Goal: Information Seeking & Learning: Learn about a topic

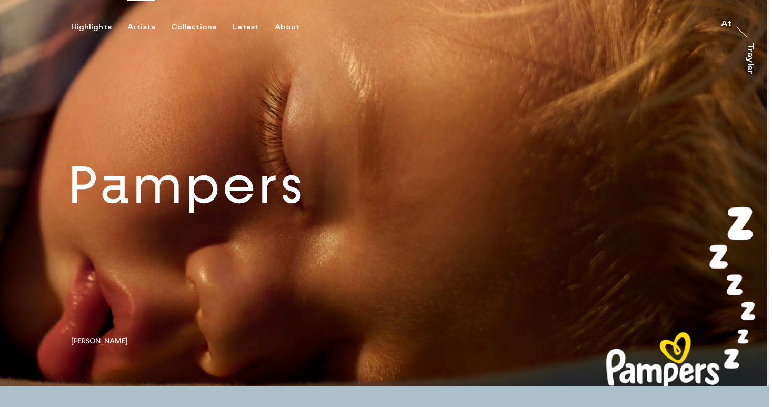
click at [146, 28] on div "Artists" at bounding box center [141, 27] width 28 height 9
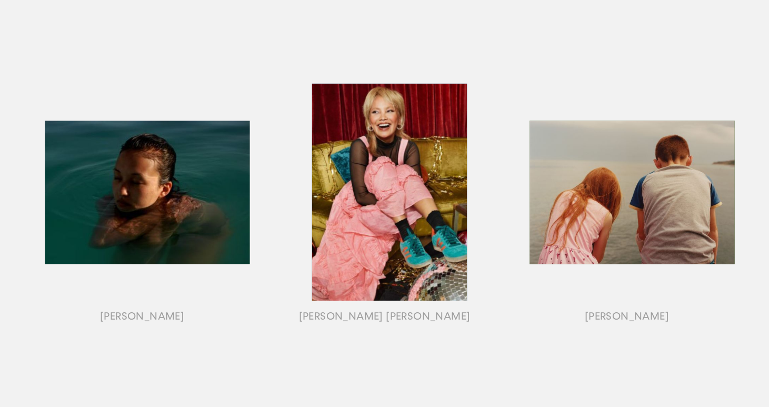
scroll to position [473, 0]
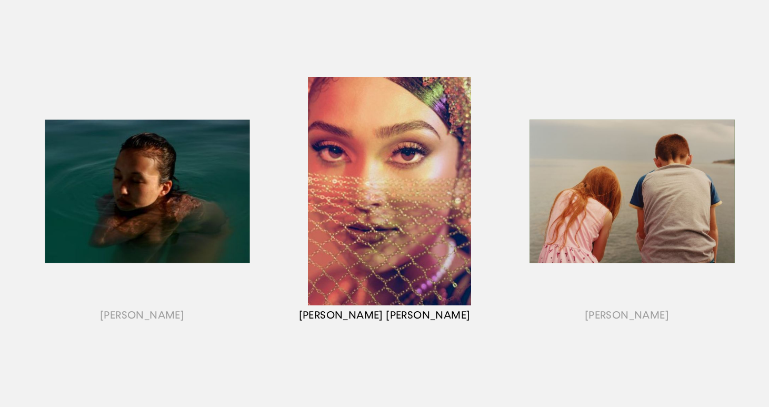
click at [350, 245] on div "button" at bounding box center [384, 204] width 242 height 328
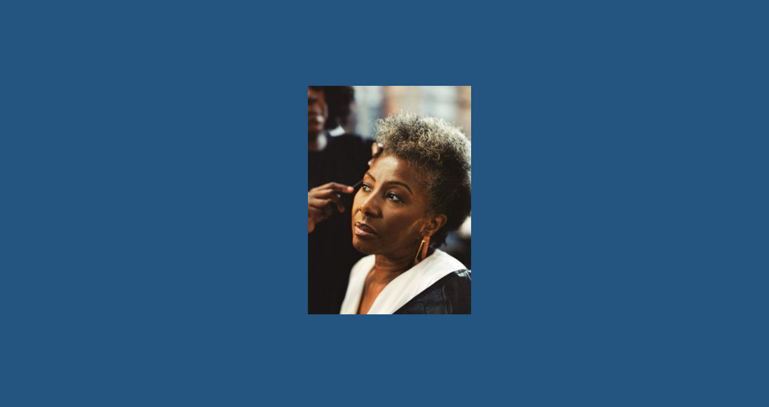
click at [448, 240] on div "button" at bounding box center [384, 204] width 242 height 328
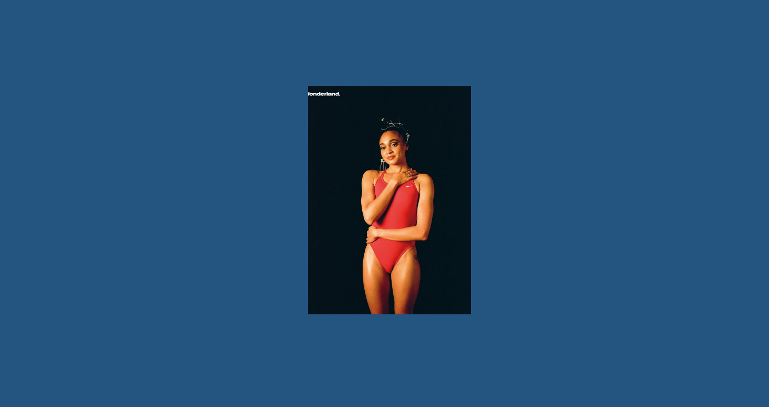
click at [588, 242] on div at bounding box center [384, 203] width 769 height 407
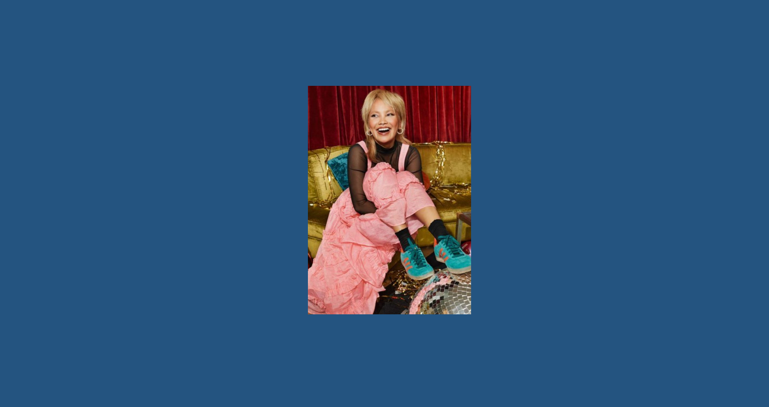
click at [556, 204] on div at bounding box center [384, 203] width 769 height 407
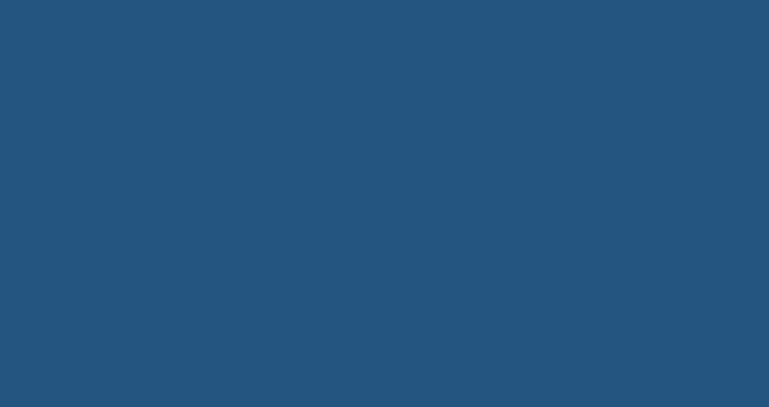
scroll to position [0, 0]
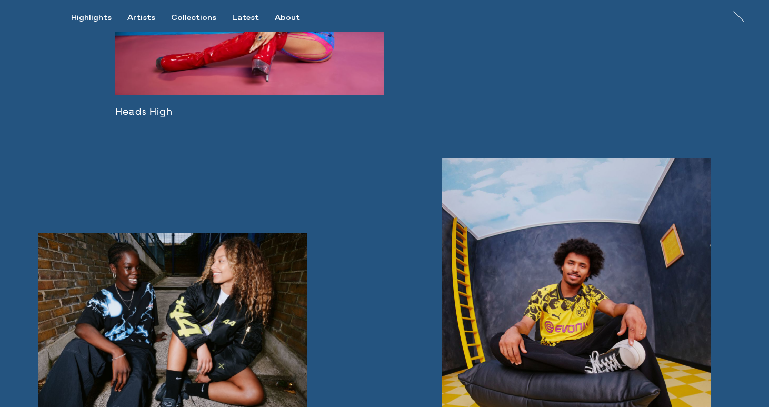
scroll to position [779, 0]
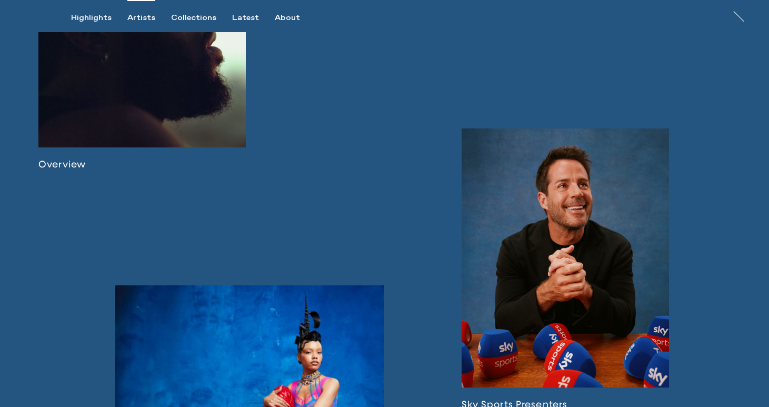
click at [147, 16] on div "Artists" at bounding box center [141, 17] width 28 height 9
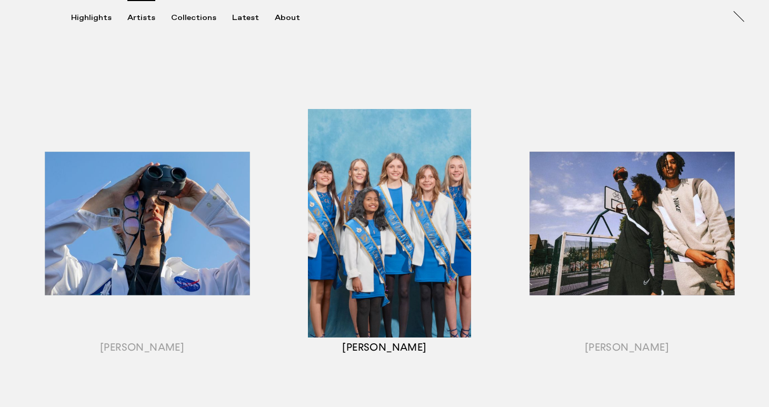
scroll to position [1160, 0]
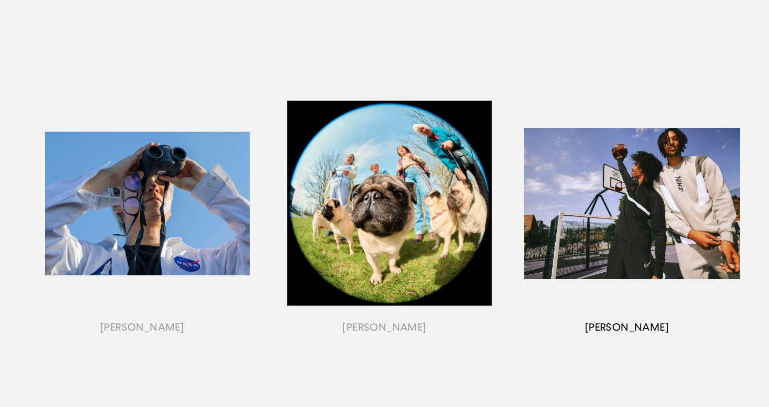
click at [632, 207] on div "button" at bounding box center [627, 216] width 242 height 328
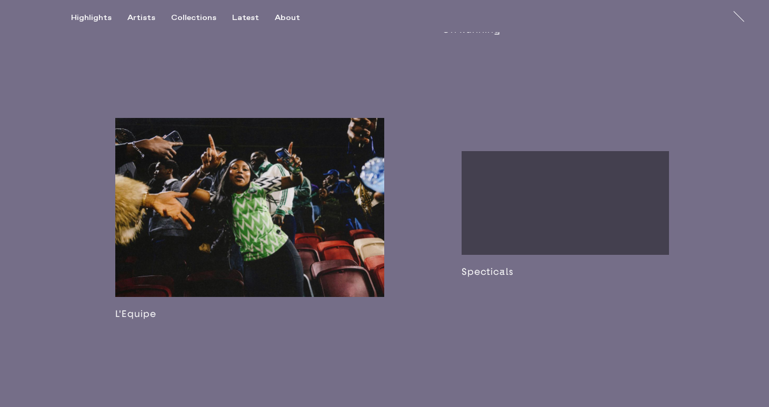
scroll to position [639, 0]
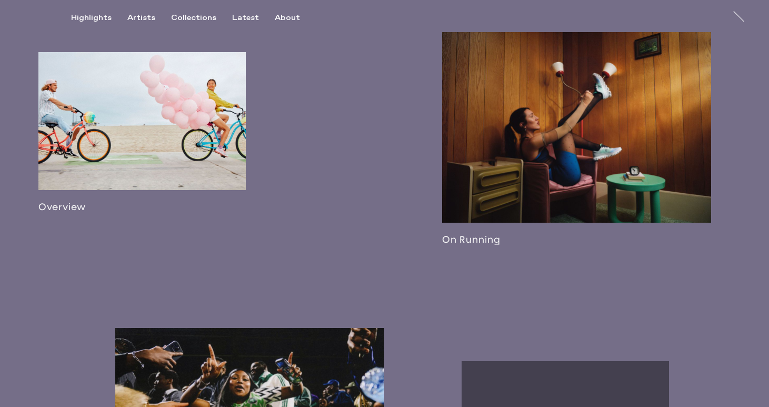
click at [553, 163] on link at bounding box center [576, 133] width 269 height 224
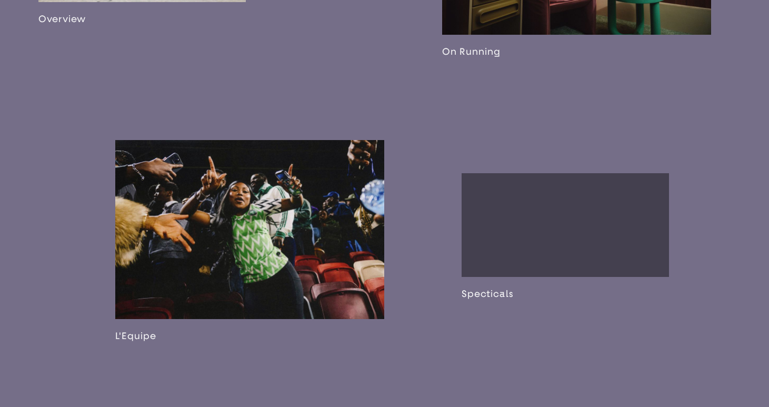
scroll to position [921, 0]
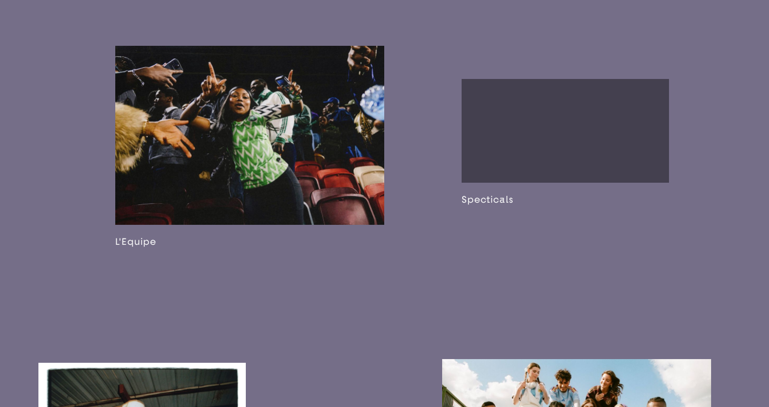
click at [250, 188] on link at bounding box center [249, 147] width 269 height 202
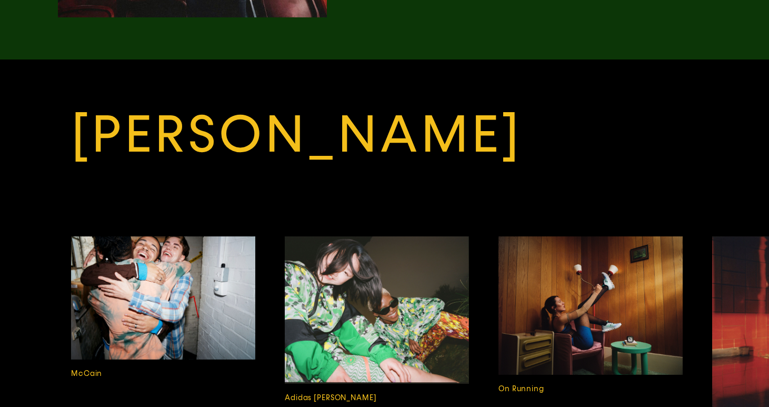
scroll to position [2335, 0]
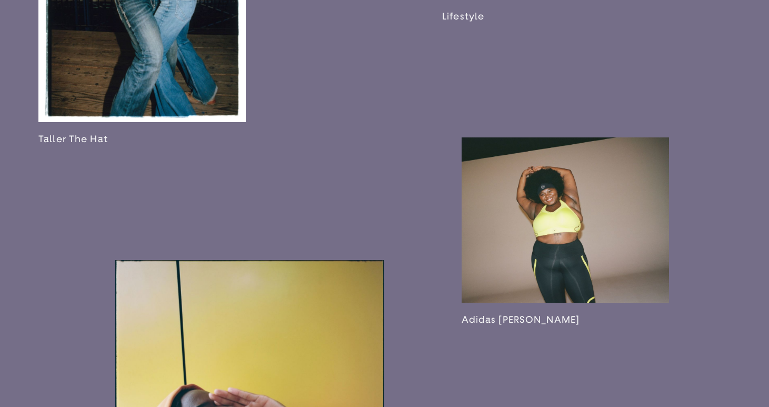
scroll to position [1382, 0]
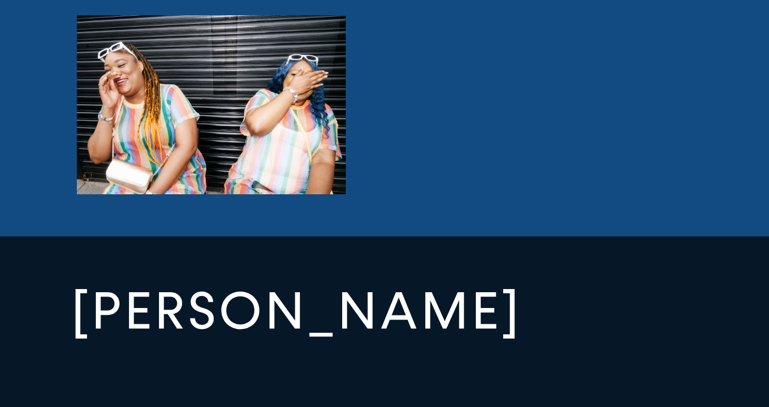
scroll to position [3724, 0]
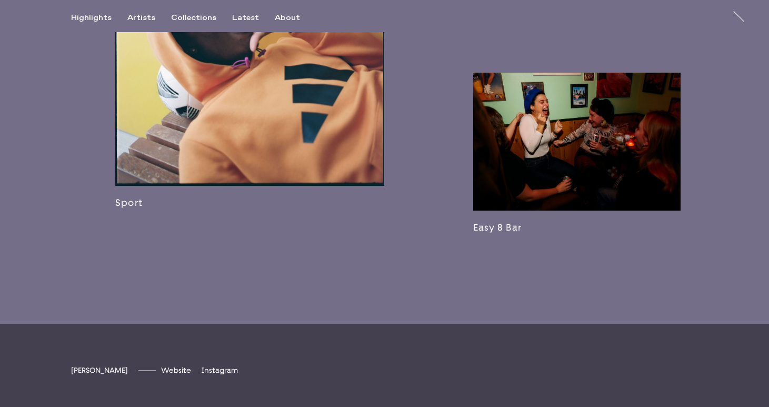
scroll to position [2025, 0]
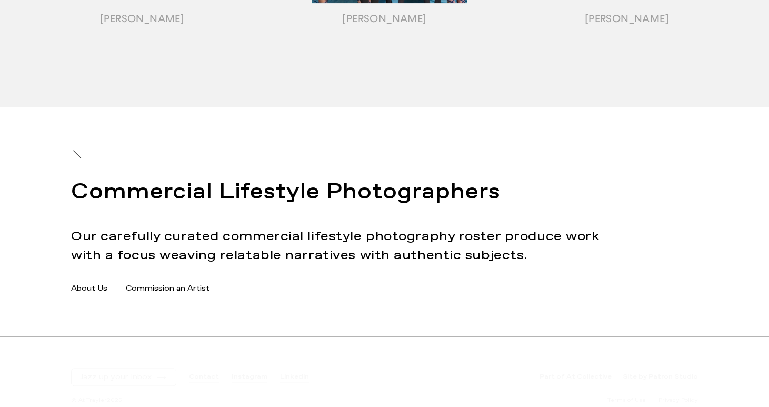
scroll to position [1196, 0]
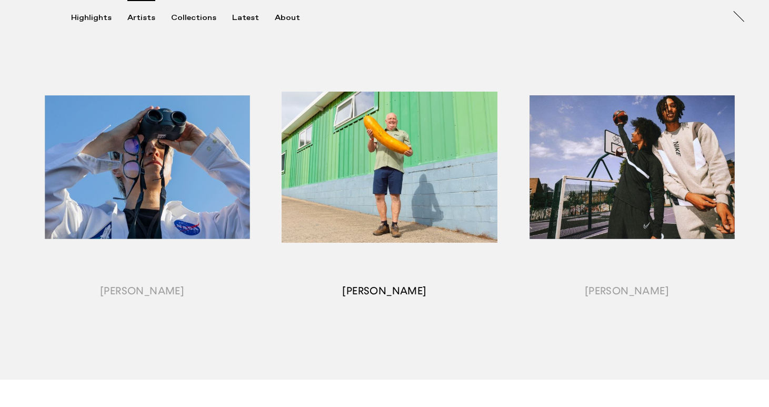
click at [372, 178] on div "button" at bounding box center [384, 180] width 242 height 328
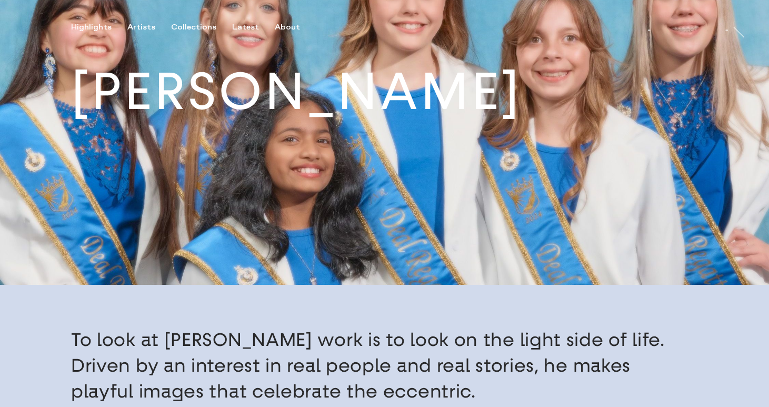
scroll to position [526, 0]
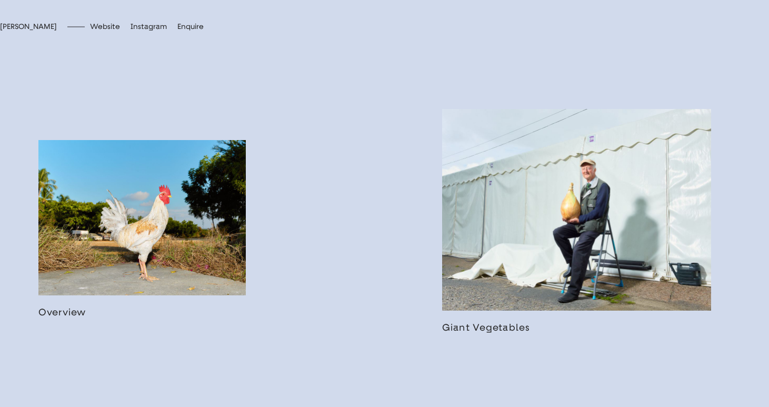
click at [148, 247] on link at bounding box center [141, 229] width 207 height 178
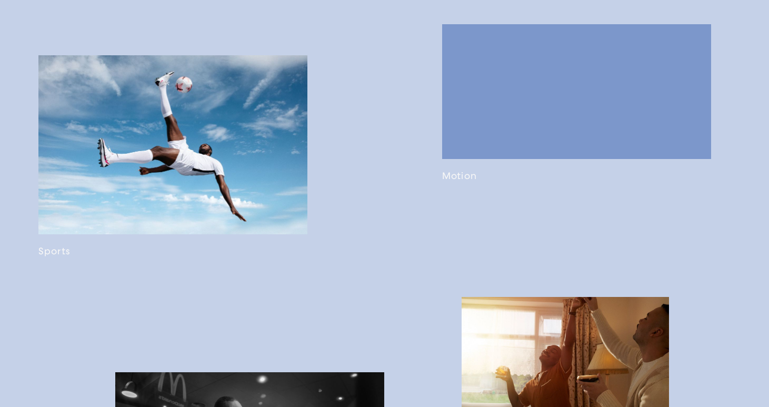
scroll to position [762, 0]
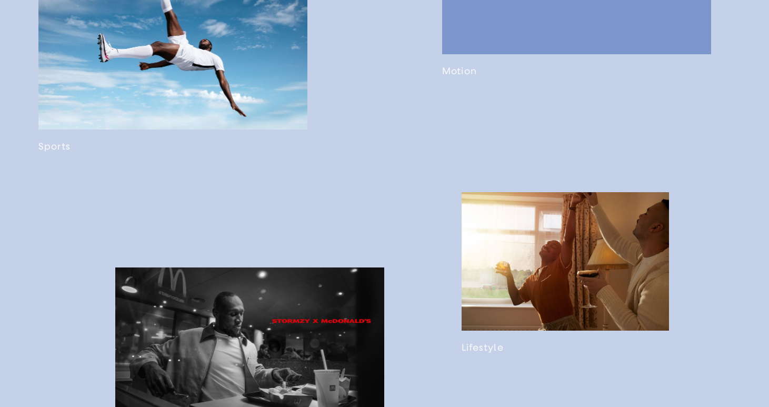
click at [187, 65] on link at bounding box center [172, 52] width 269 height 202
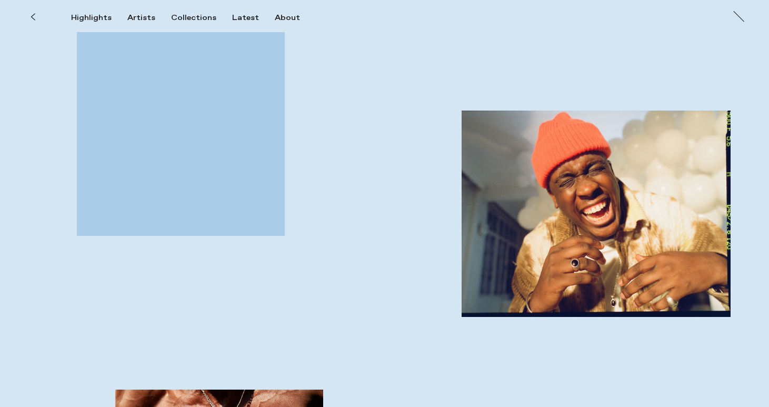
scroll to position [1987, 0]
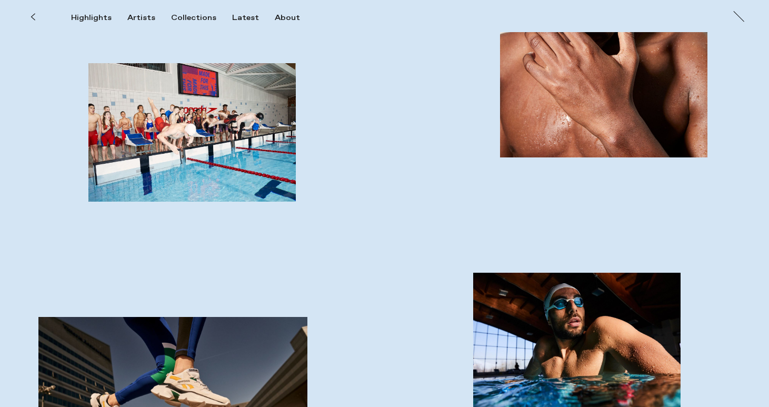
click at [31, 15] on icon at bounding box center [33, 17] width 5 height 8
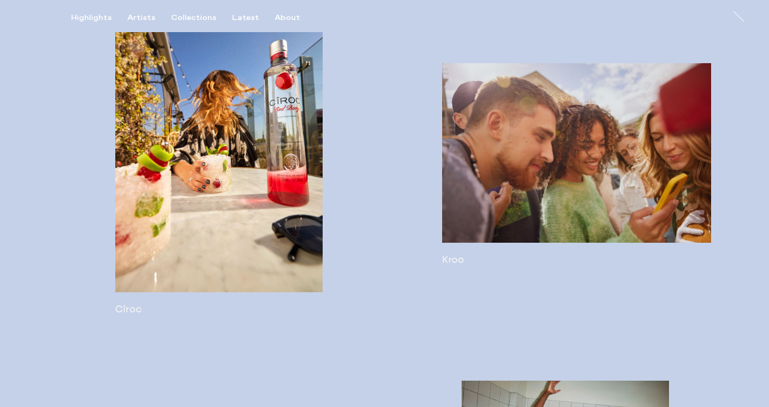
scroll to position [1853, 0]
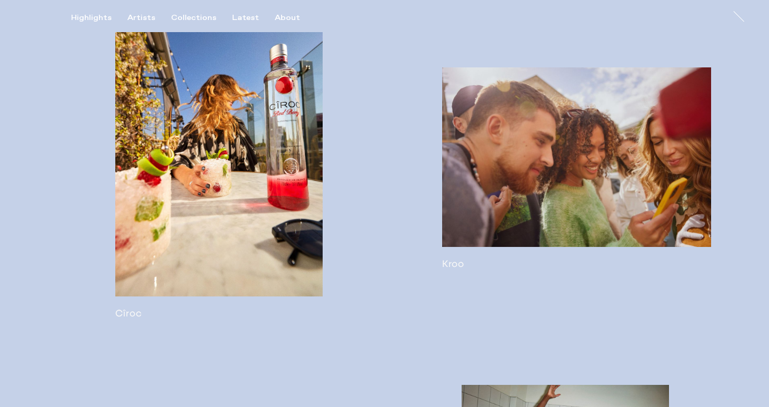
click at [240, 188] on link at bounding box center [218, 152] width 207 height 334
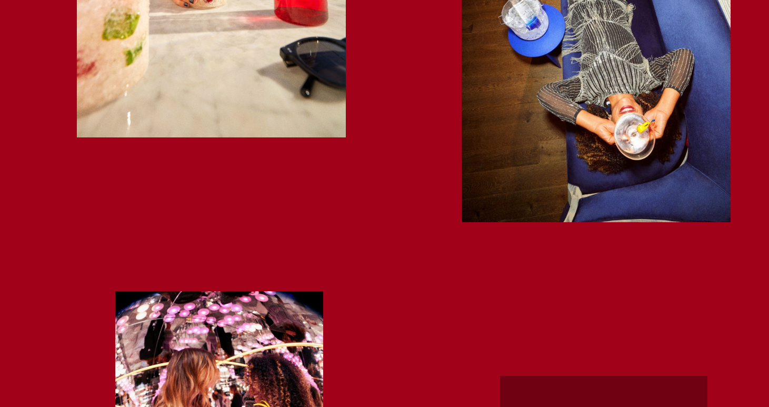
scroll to position [1764, 0]
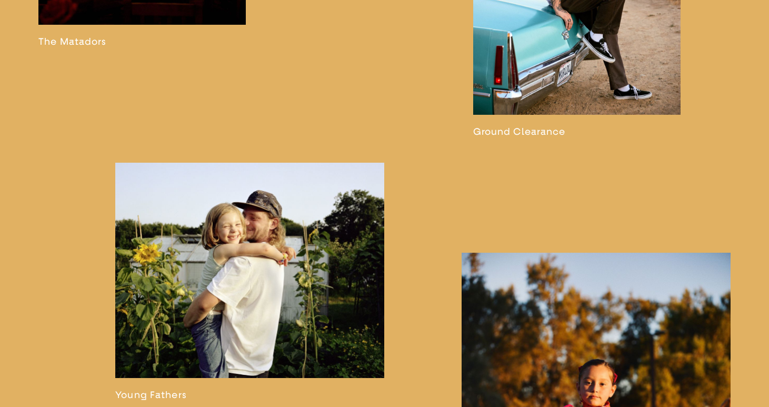
scroll to position [1619, 0]
